Goal: Task Accomplishment & Management: Manage account settings

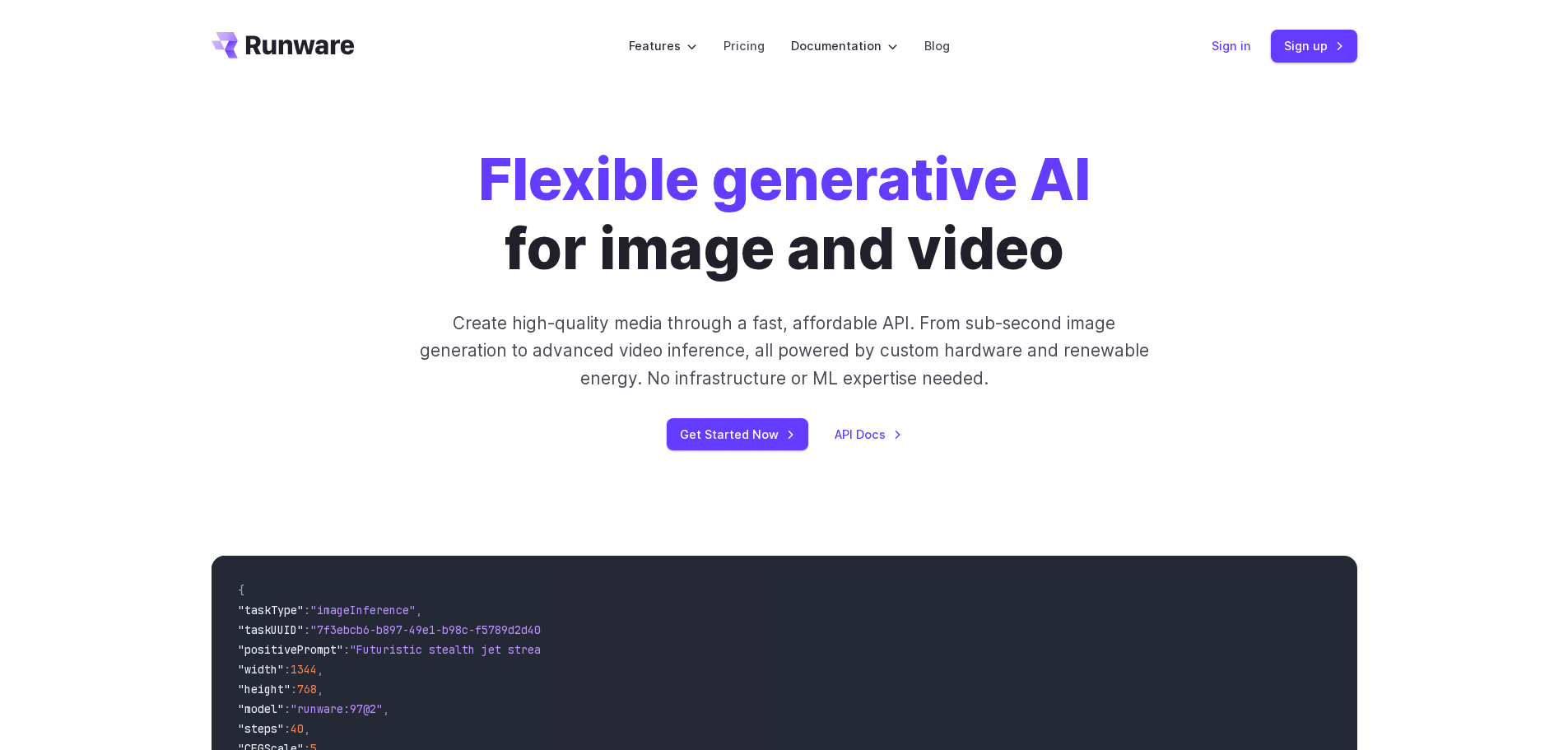
click at [1222, 44] on link "Sign in" at bounding box center [1231, 45] width 39 height 19
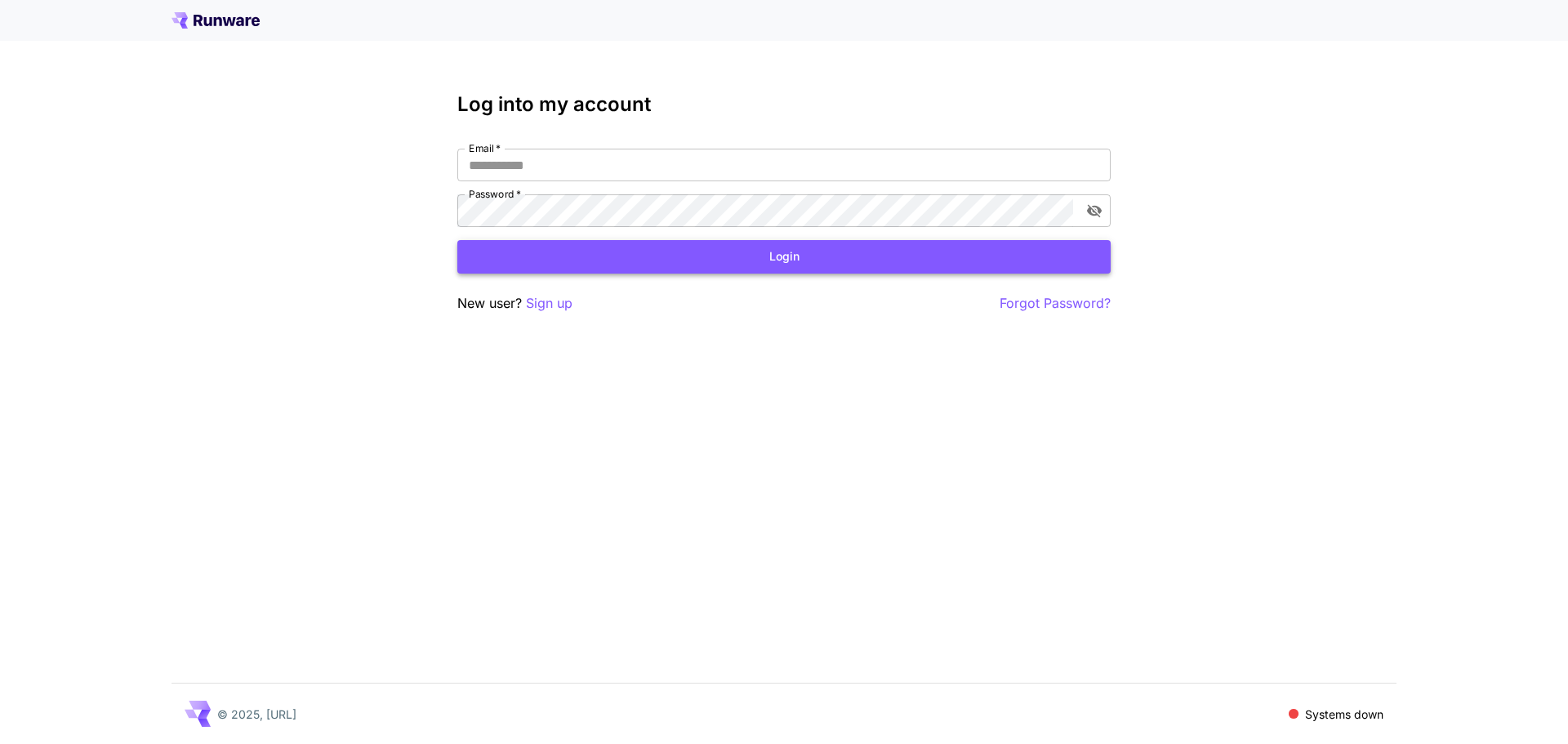
type input "**********"
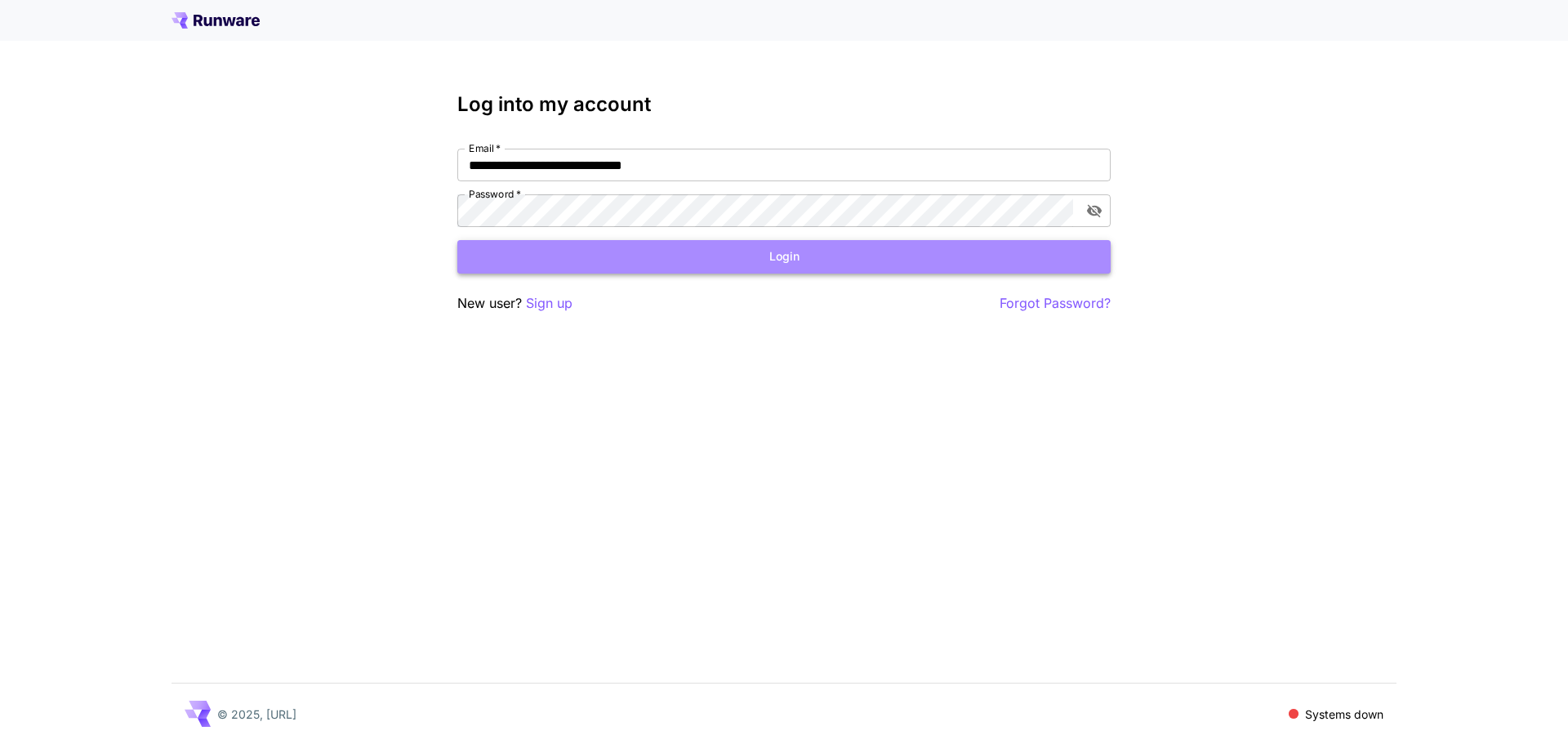
click at [743, 249] on button "Login" at bounding box center [784, 257] width 653 height 34
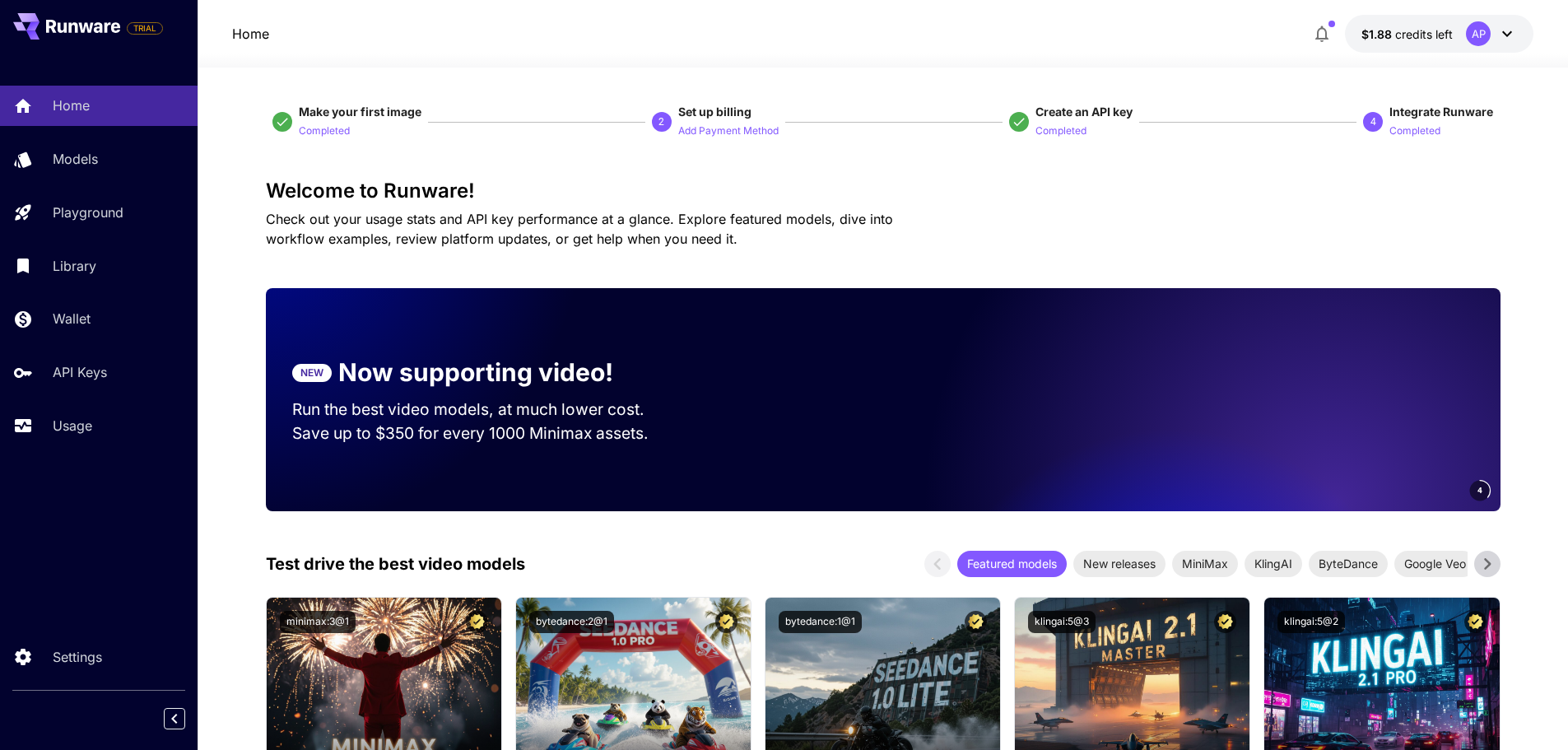
click at [1492, 31] on div "AP" at bounding box center [1492, 33] width 51 height 25
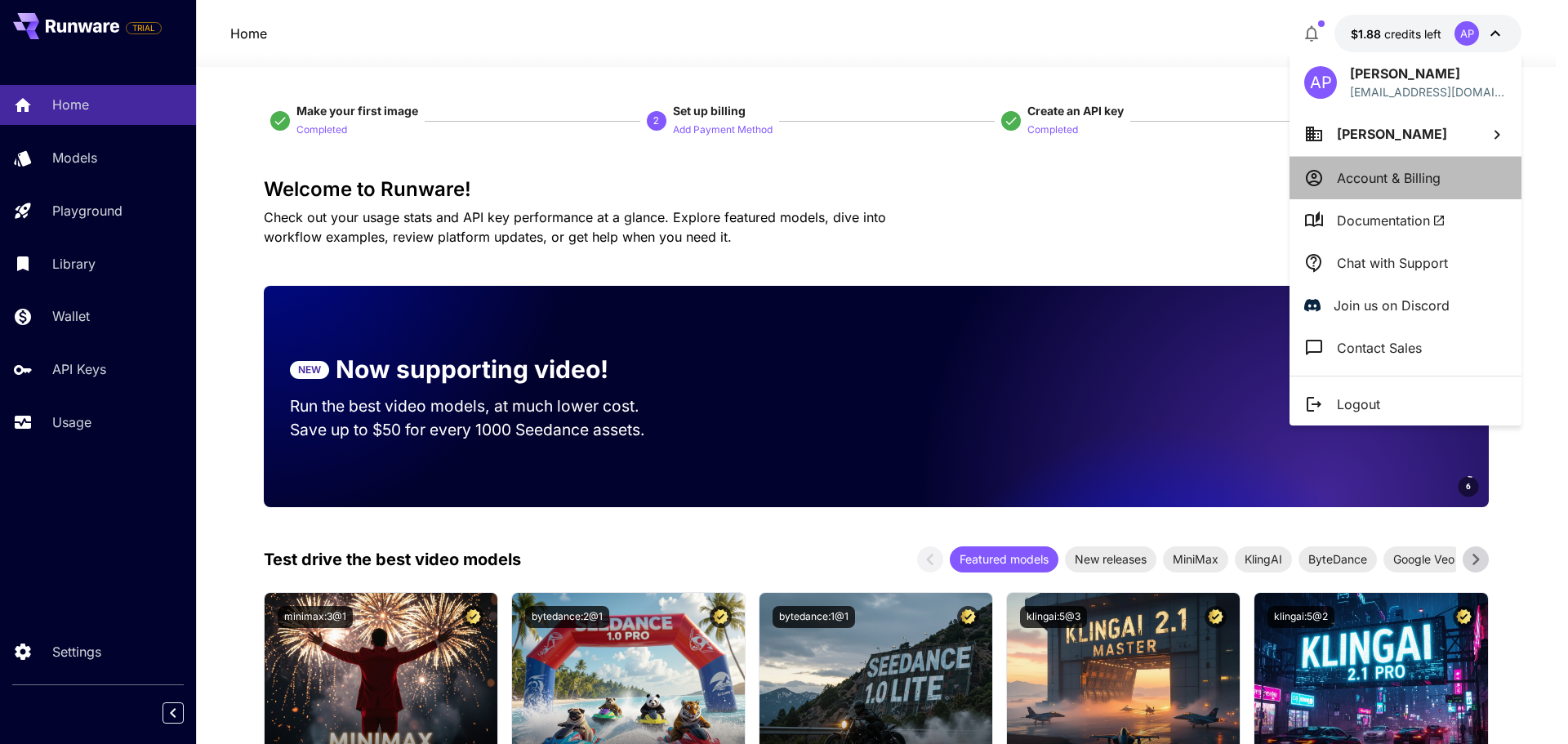
click at [1423, 173] on p "Account & Billing" at bounding box center [1389, 178] width 104 height 20
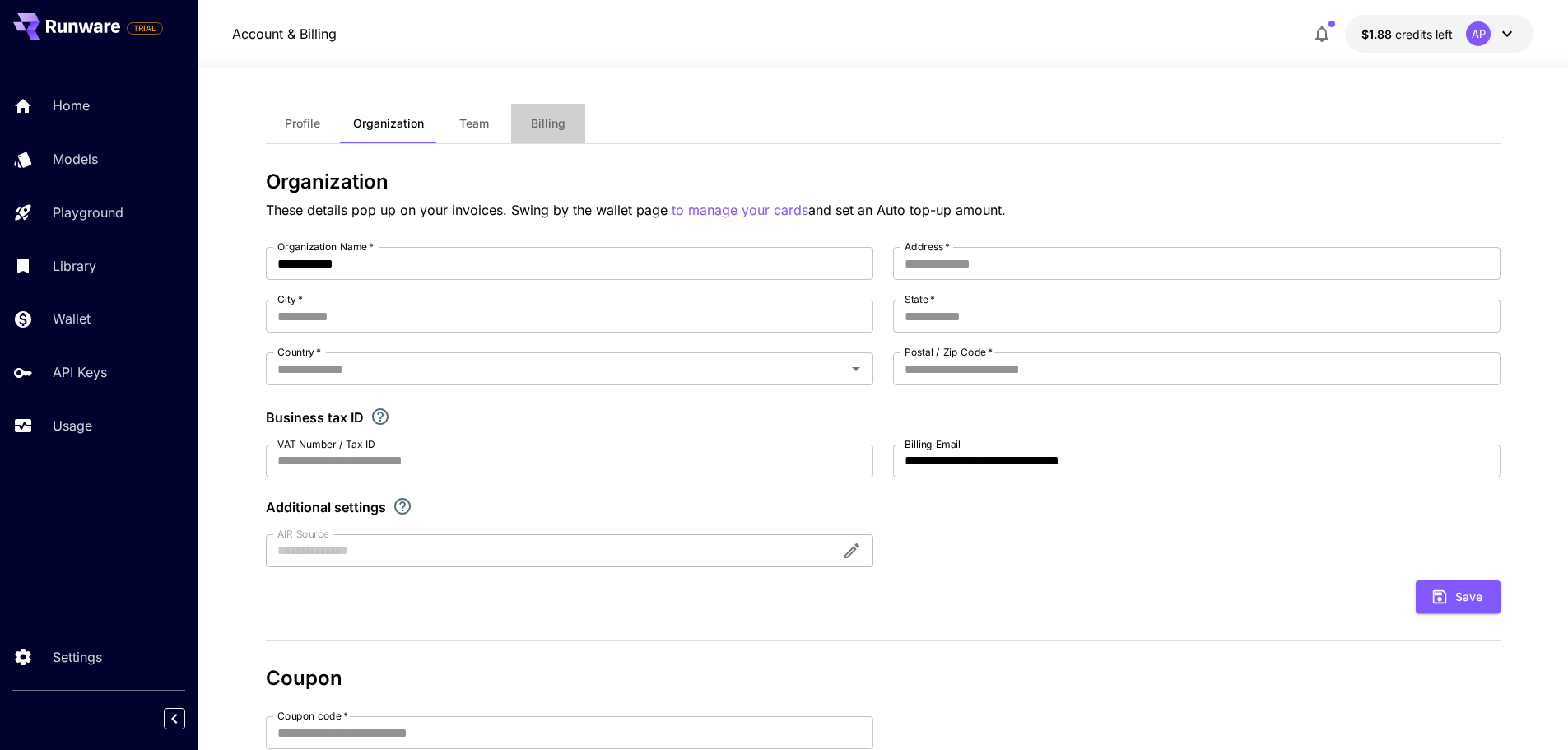
click at [543, 120] on span "Billing" at bounding box center [548, 123] width 35 height 15
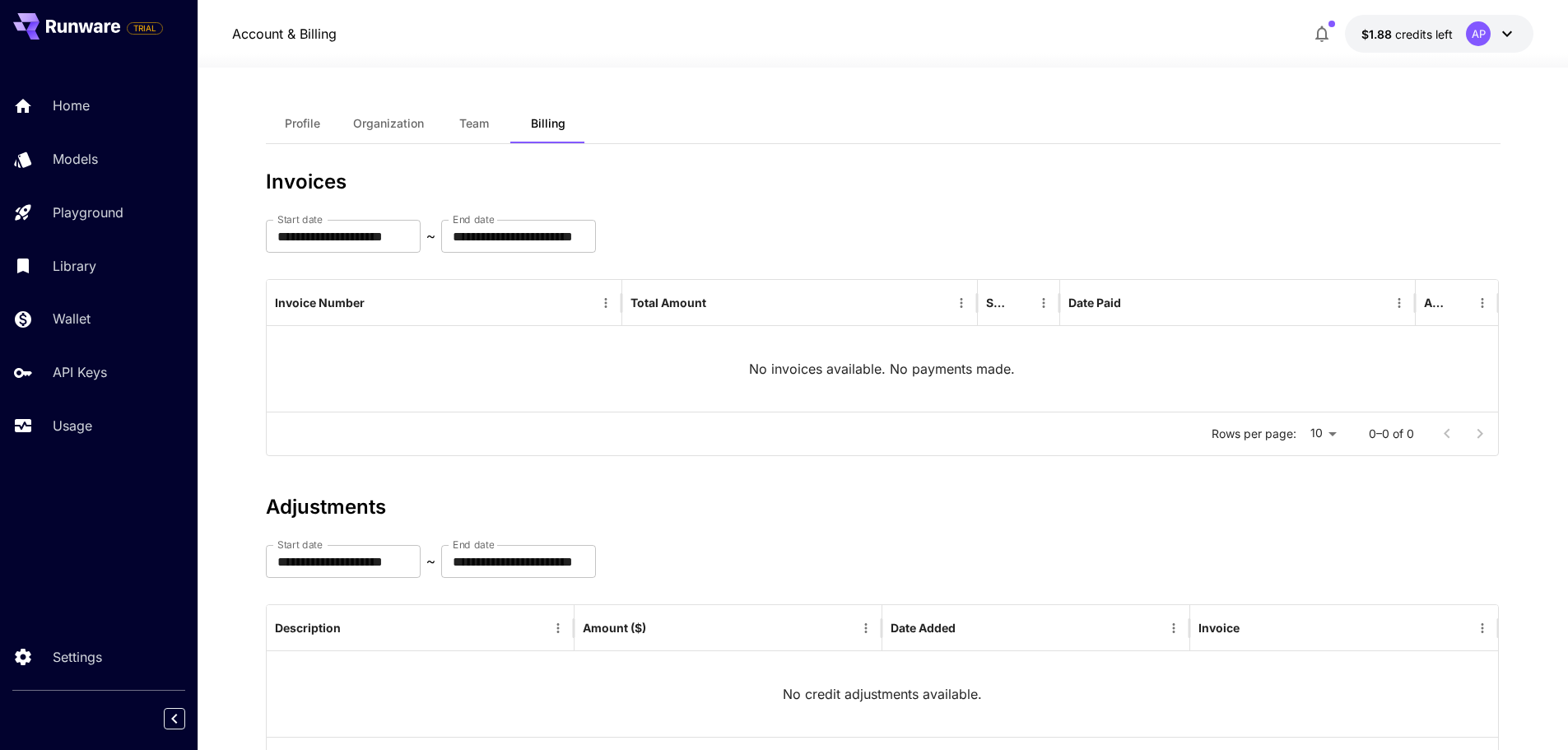
click at [488, 120] on span "Team" at bounding box center [474, 123] width 29 height 15
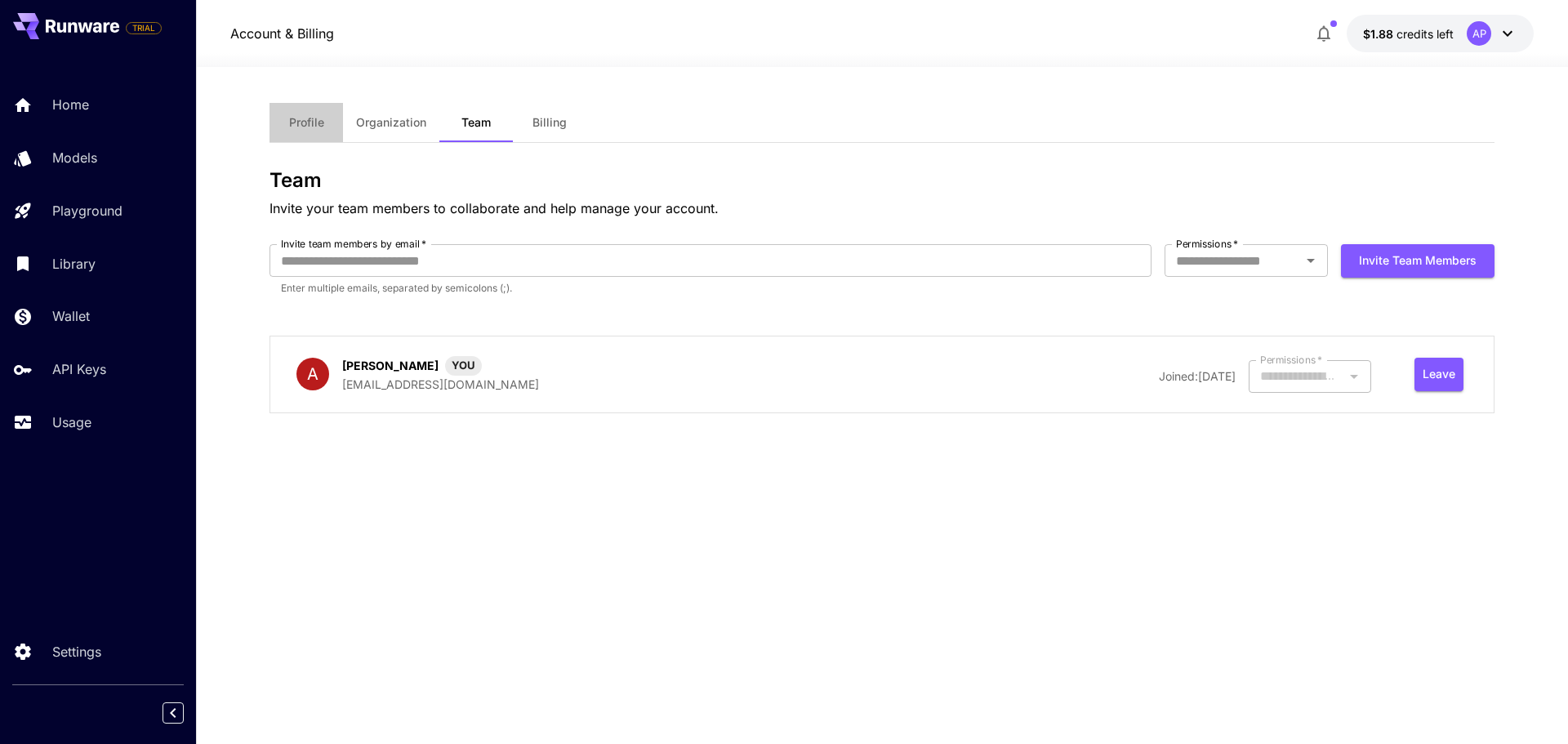
click at [317, 119] on span "Profile" at bounding box center [306, 122] width 36 height 15
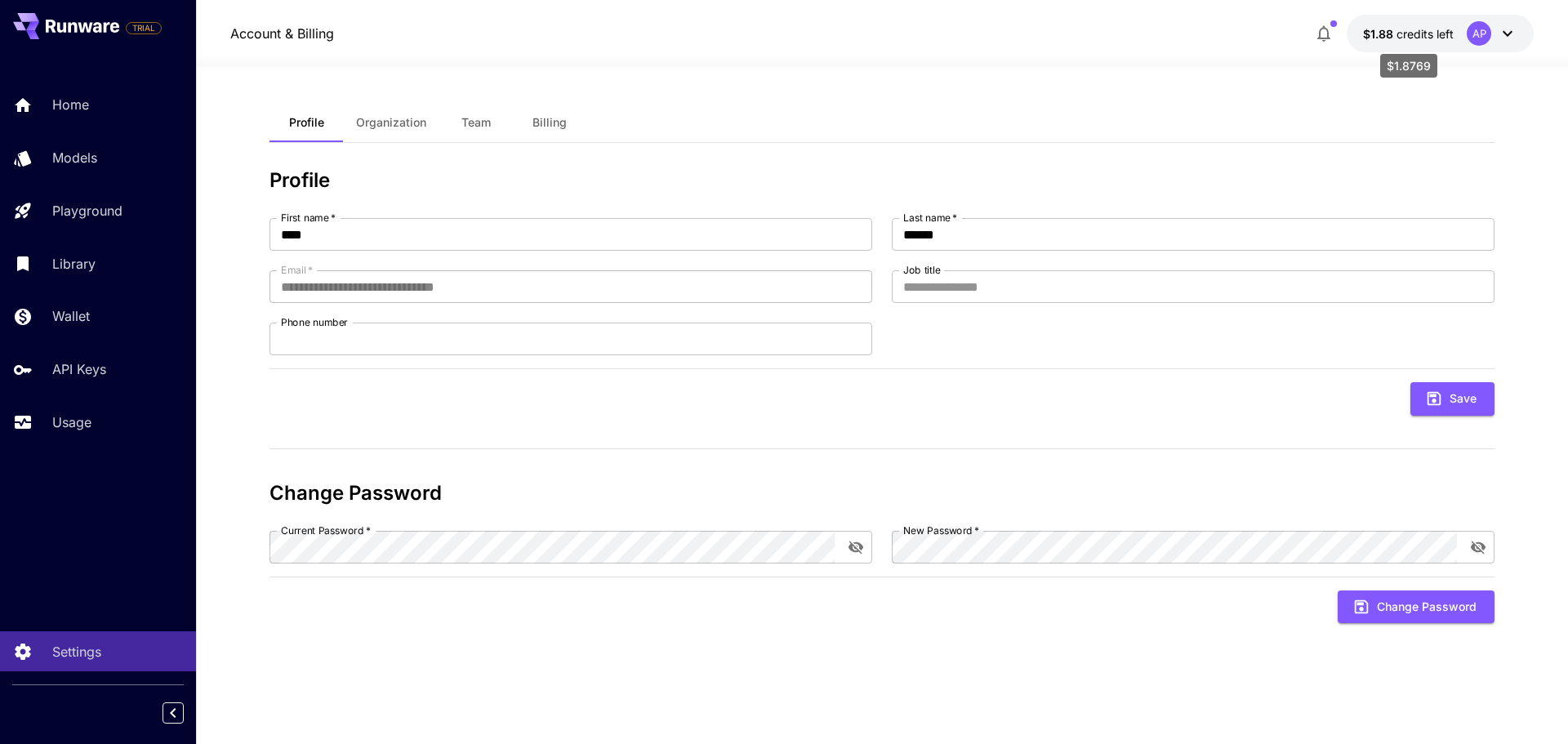
click at [1418, 27] on span "credits left" at bounding box center [1425, 34] width 57 height 14
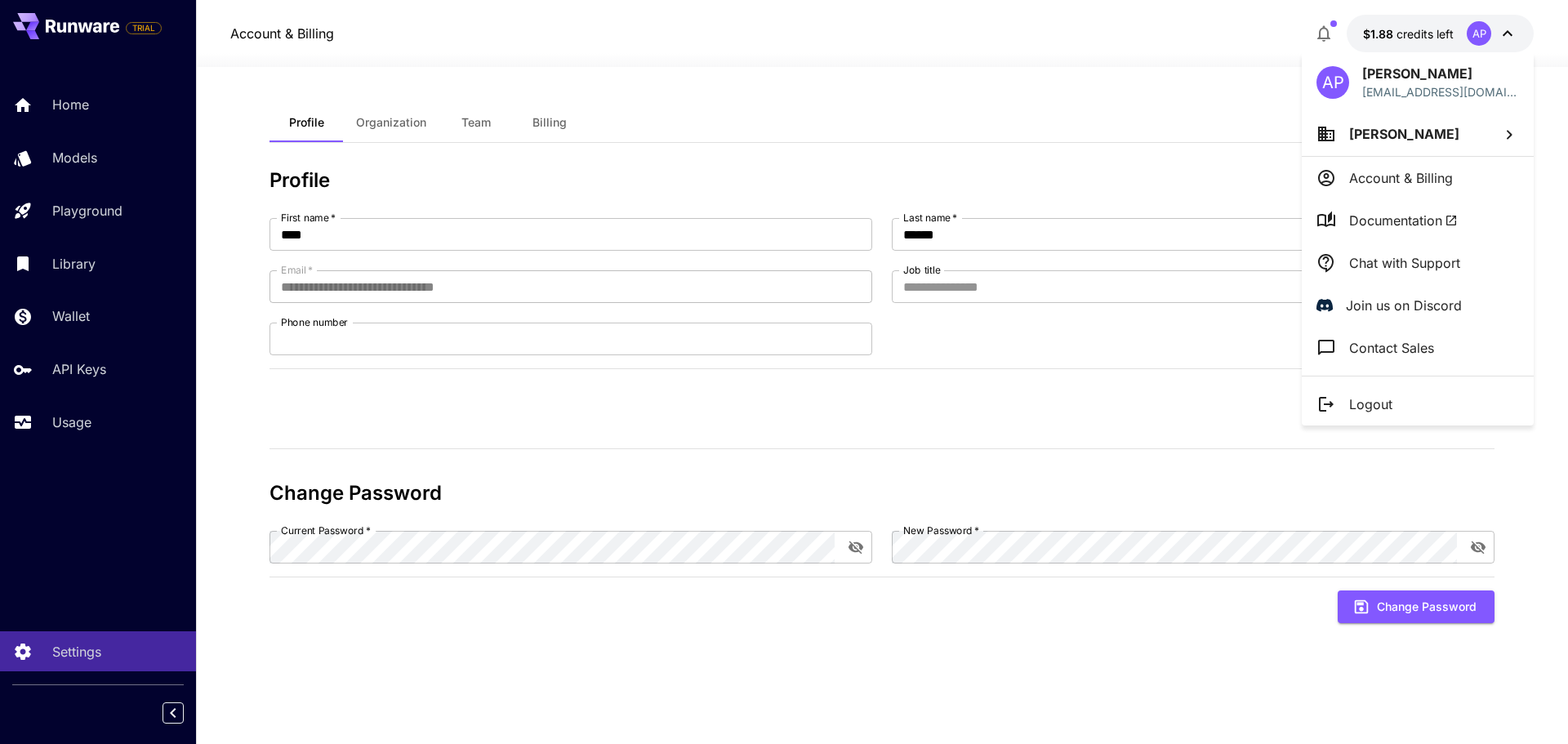
click at [1409, 178] on p "Account & Billing" at bounding box center [1401, 178] width 104 height 20
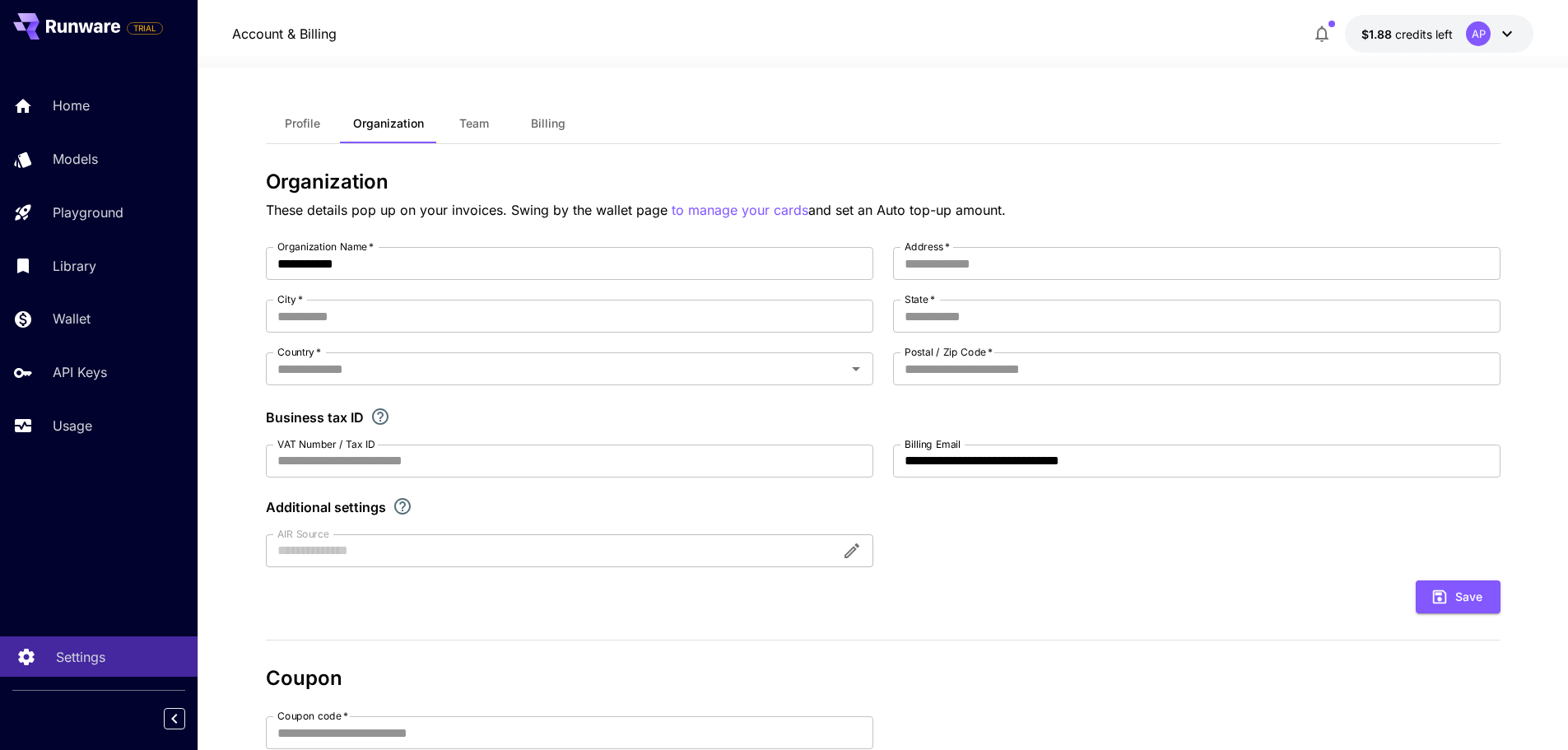
click at [86, 658] on p "Settings" at bounding box center [81, 657] width 50 height 20
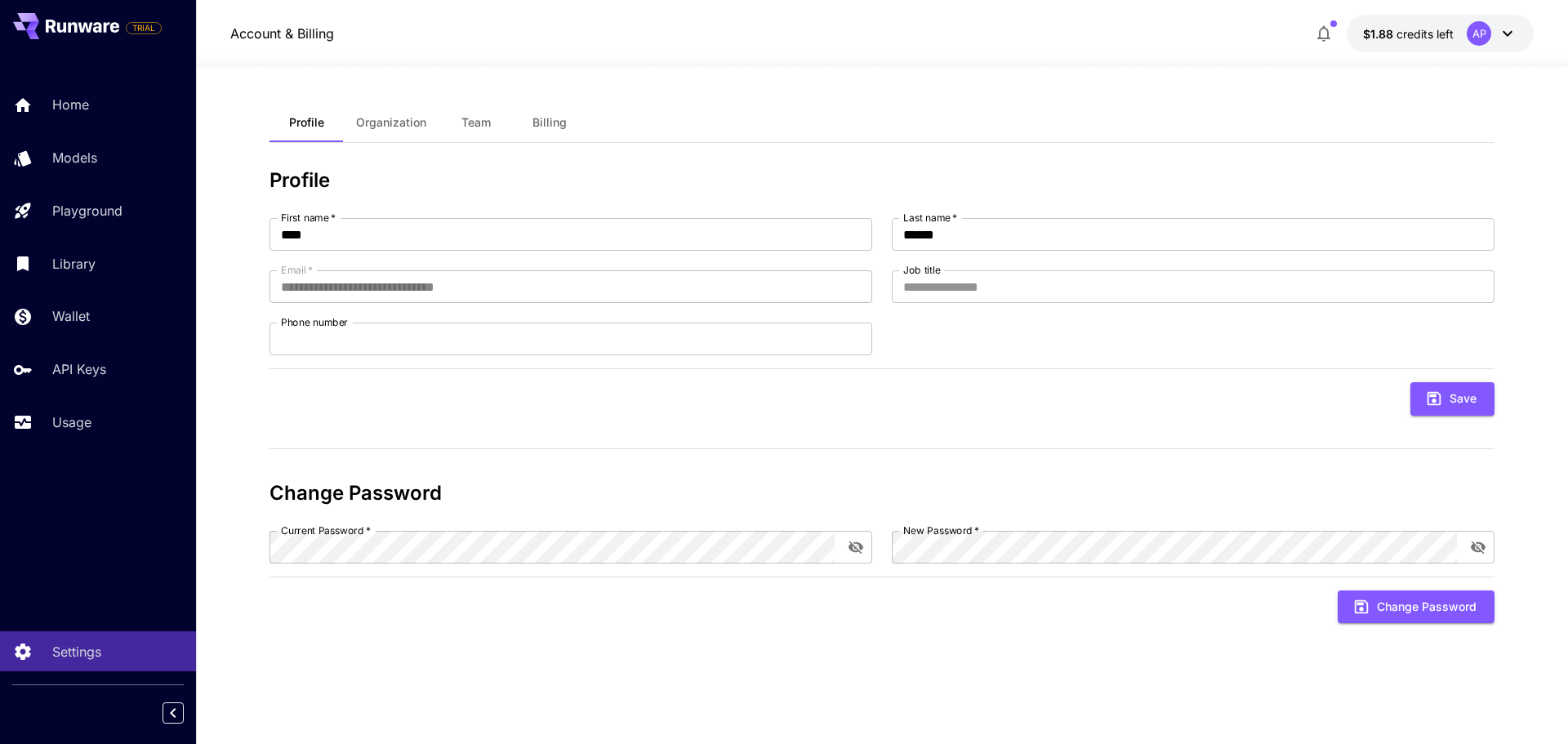
click at [1511, 27] on icon at bounding box center [1508, 34] width 20 height 20
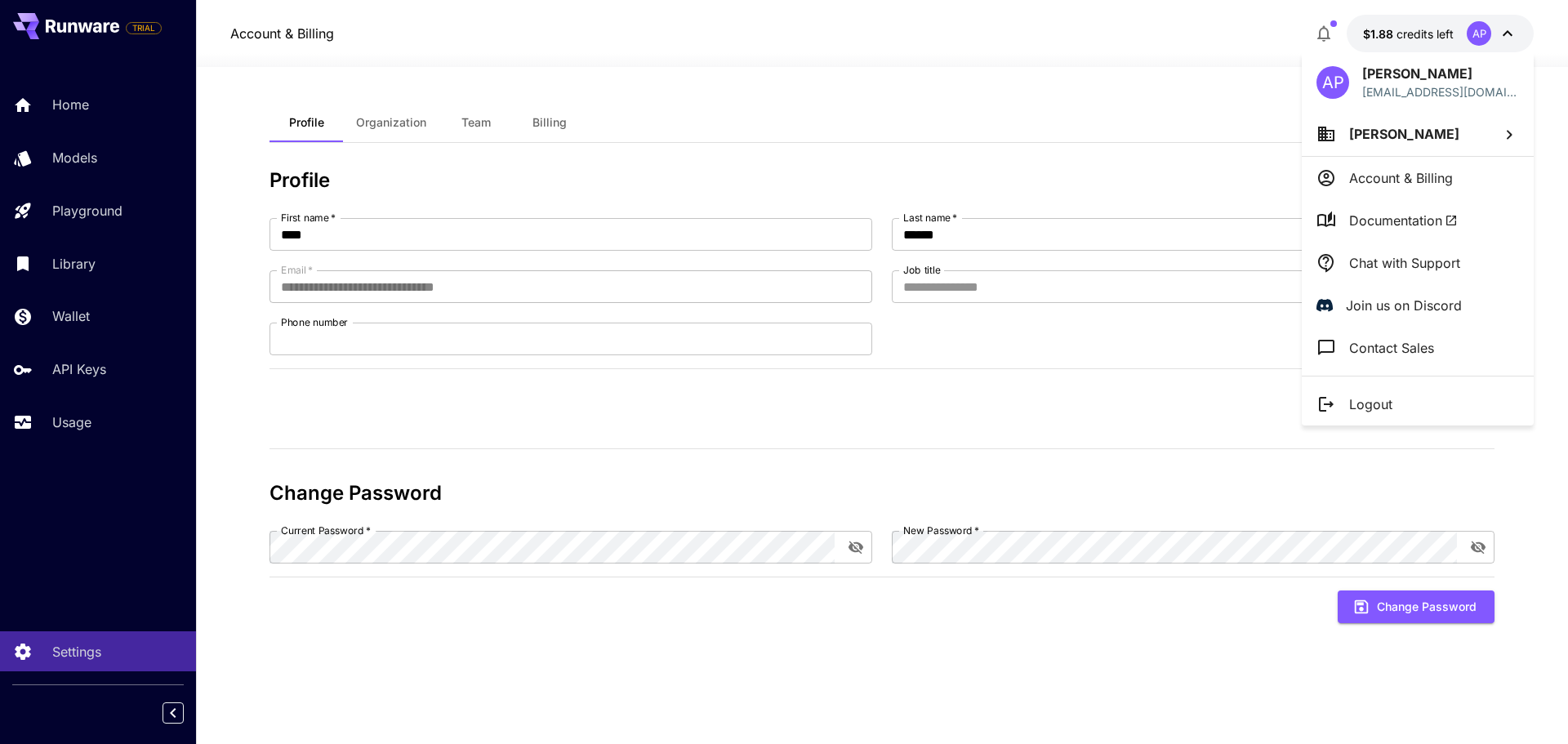
click at [158, 26] on div at bounding box center [784, 372] width 1568 height 744
